Goal: Navigation & Orientation: Find specific page/section

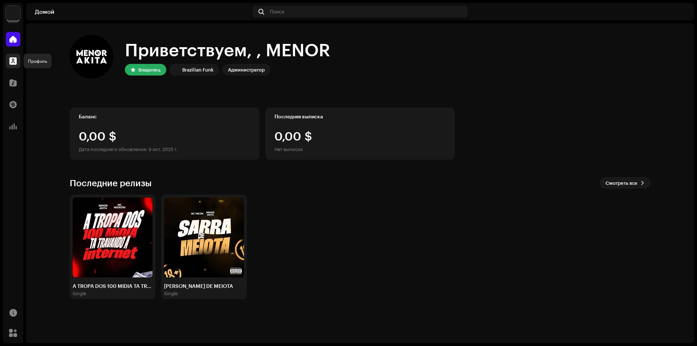
click at [15, 63] on span at bounding box center [12, 61] width 7 height 6
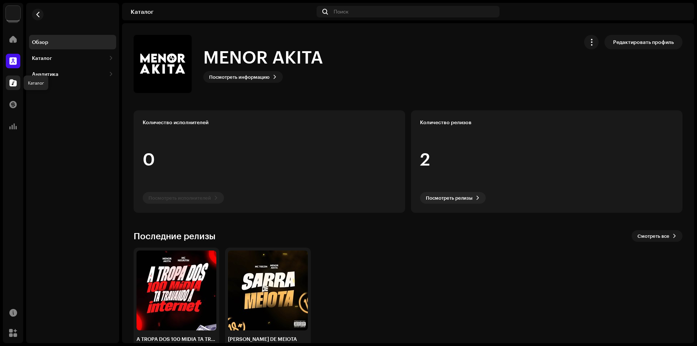
click at [15, 83] on span at bounding box center [12, 83] width 7 height 6
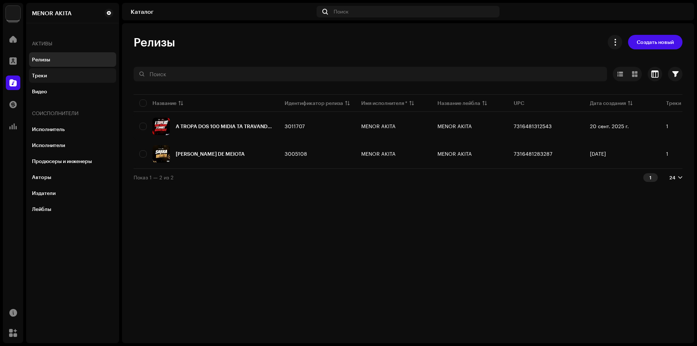
click at [37, 76] on div "Треки" at bounding box center [39, 76] width 15 height 6
